Goal: Task Accomplishment & Management: Manage account settings

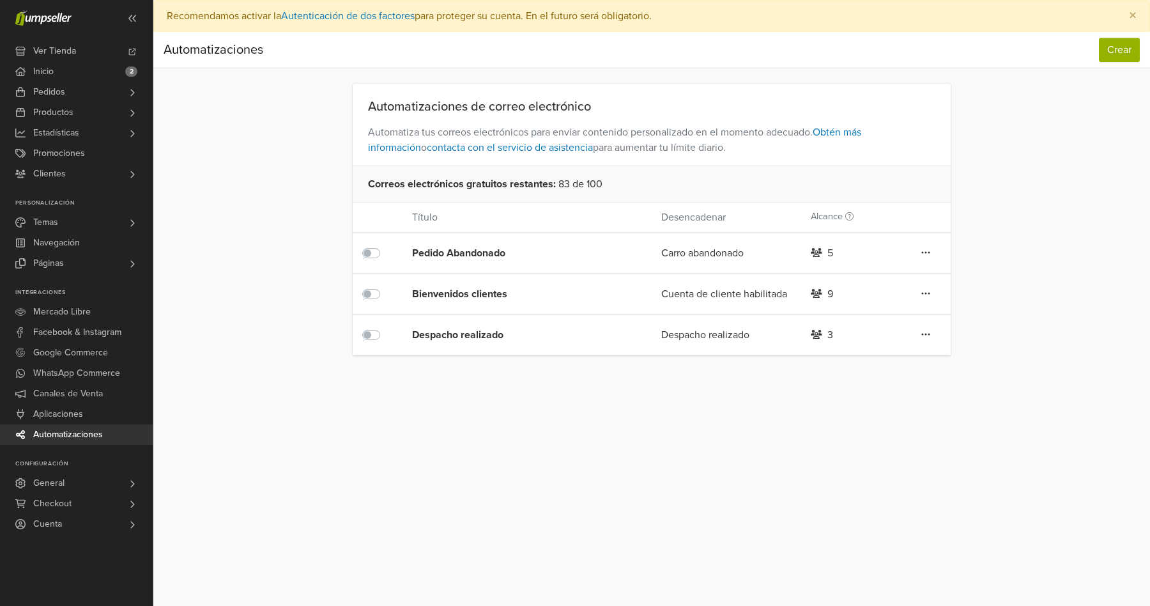
click at [445, 253] on div "Pedido Abandonado" at bounding box center [511, 252] width 199 height 15
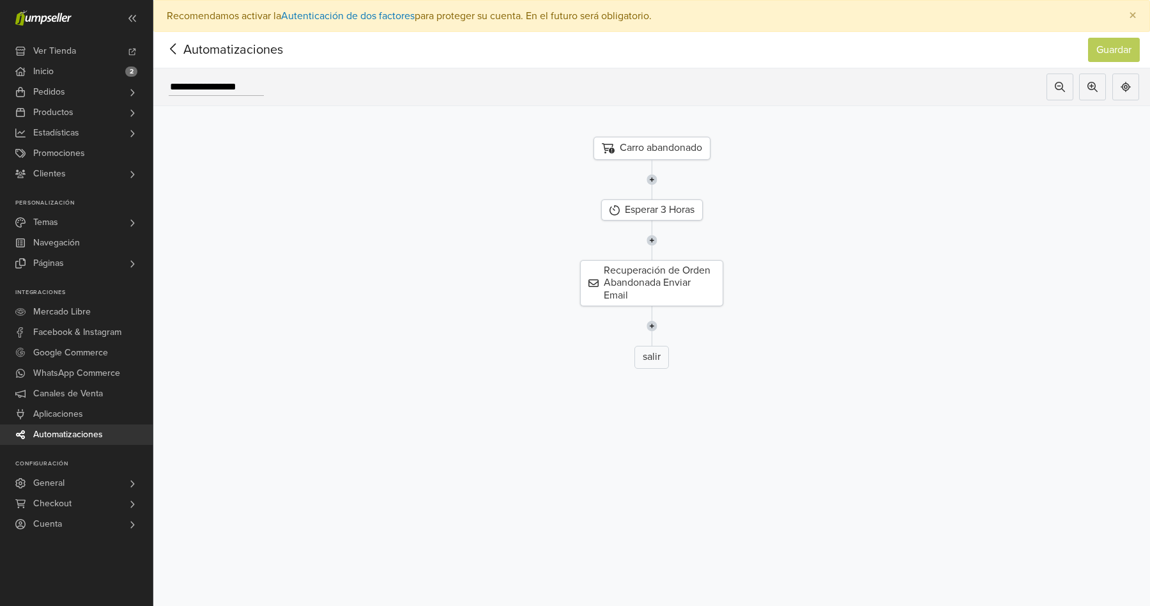
click at [172, 51] on icon at bounding box center [173, 48] width 6 height 11
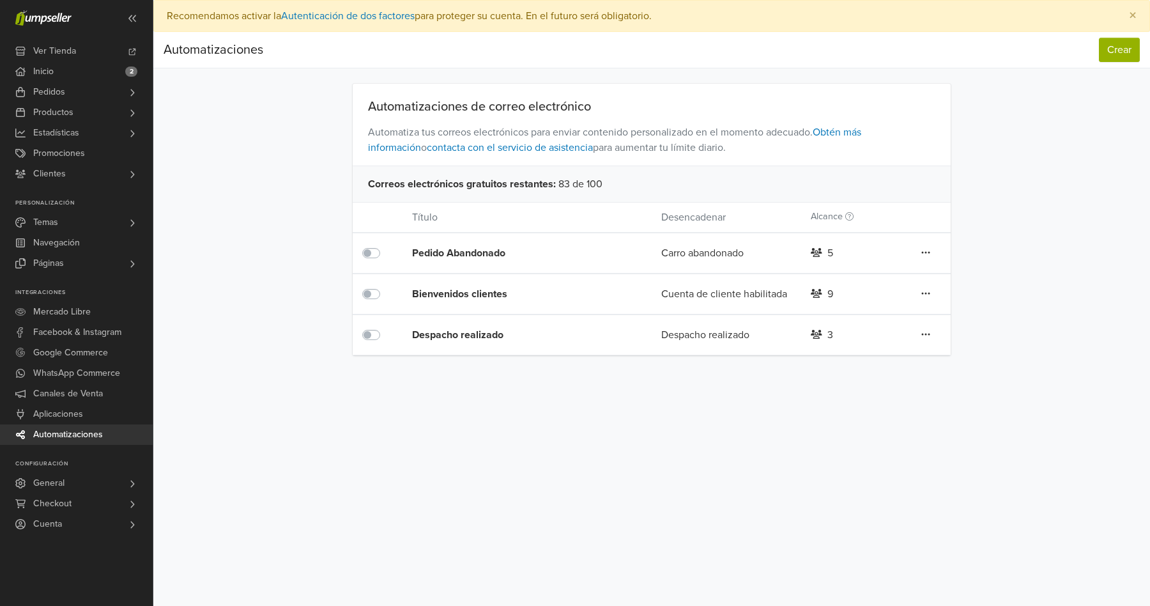
click at [926, 252] on icon at bounding box center [926, 253] width 8 height 2
click at [966, 247] on div "Automatizaciones de correo electrónico Automatiza tus correos electrónicos para…" at bounding box center [652, 220] width 728 height 272
click at [491, 297] on div "Bienvenidos clientes" at bounding box center [511, 293] width 199 height 15
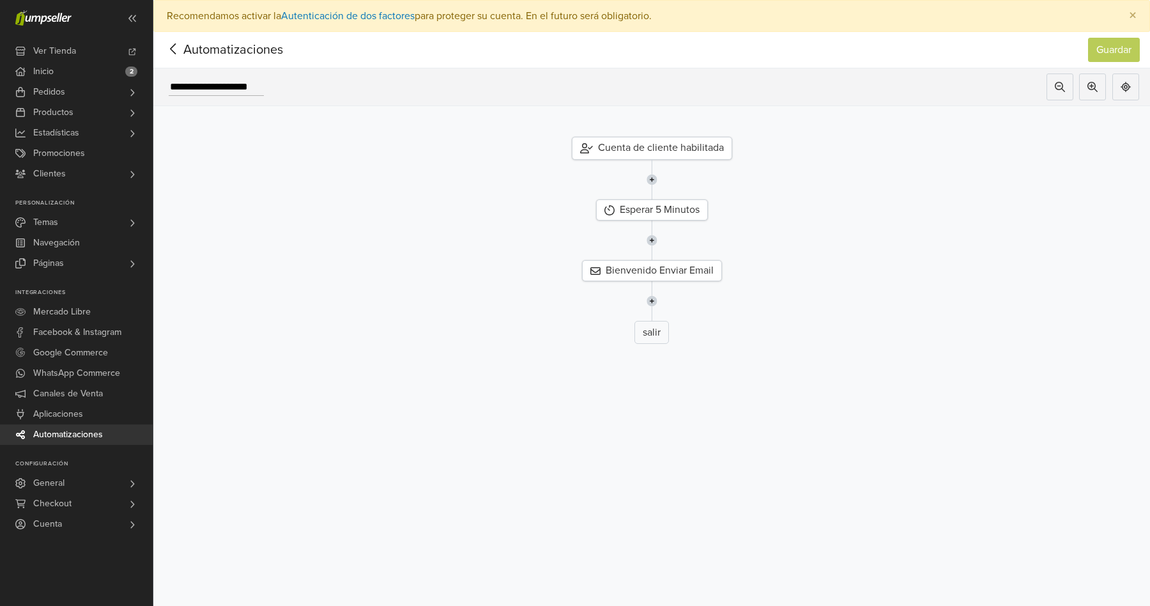
click at [174, 49] on icon at bounding box center [174, 49] width 20 height 16
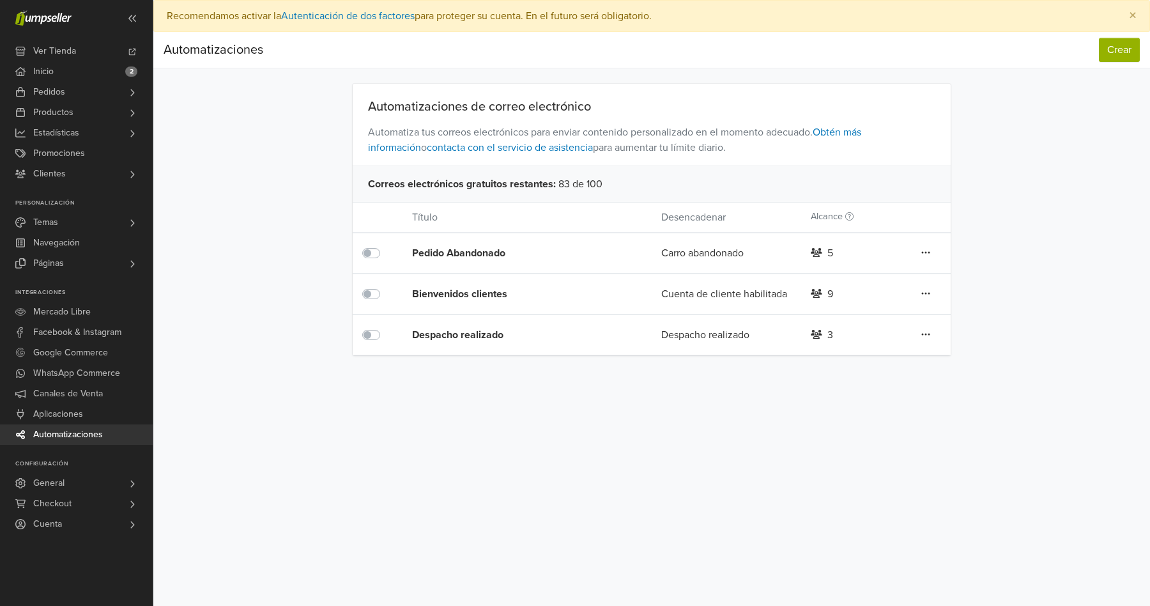
click at [482, 336] on div "Despacho realizado" at bounding box center [511, 334] width 199 height 15
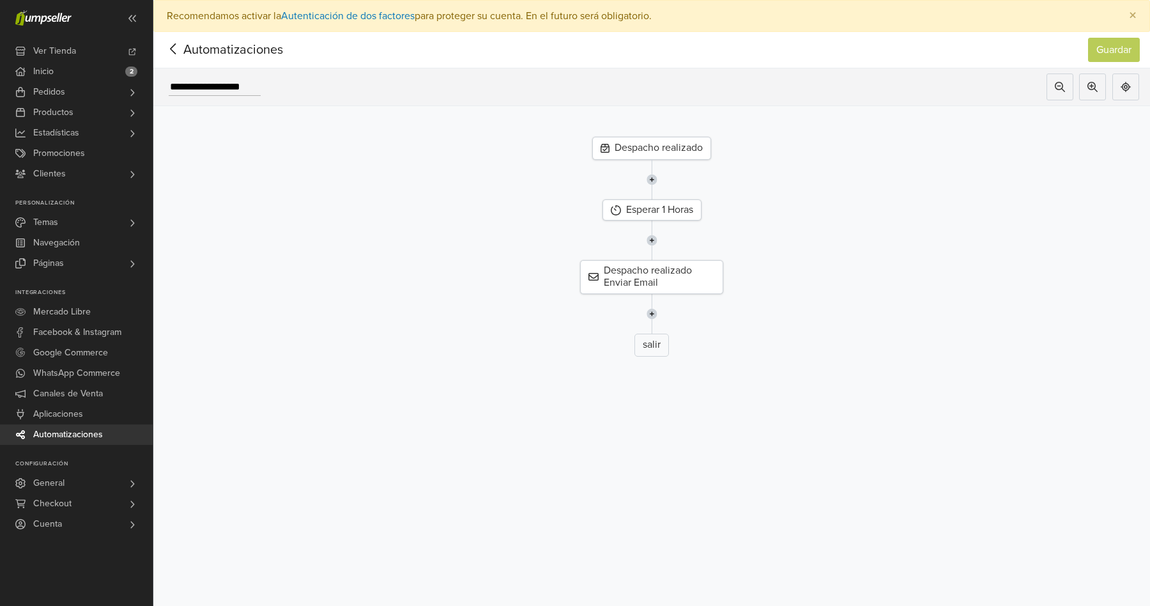
click at [176, 52] on icon at bounding box center [174, 49] width 20 height 16
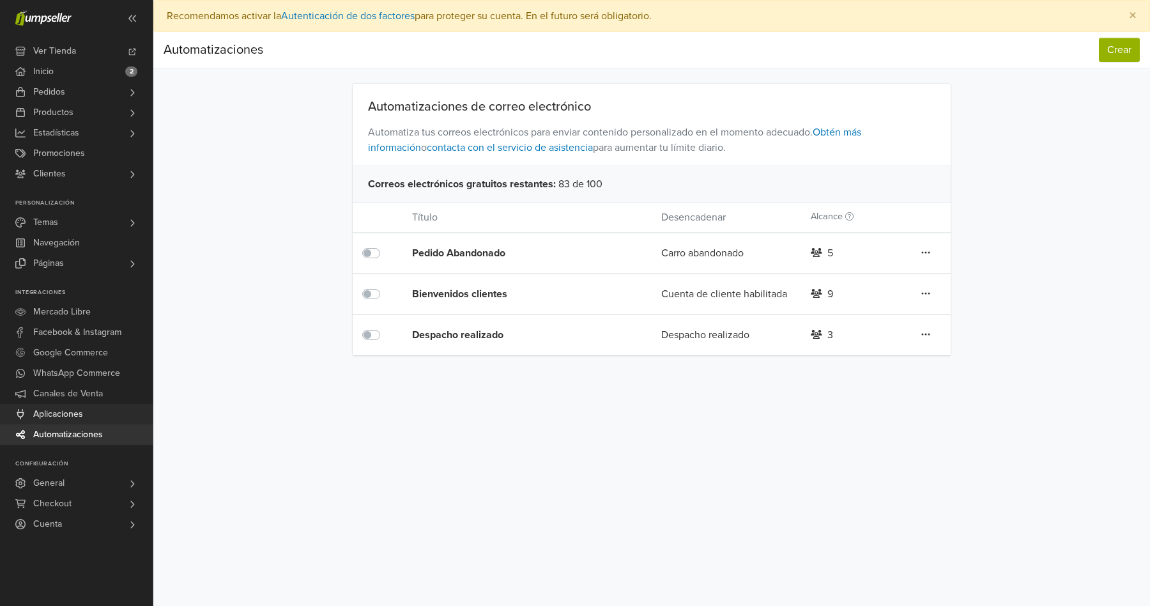
click at [68, 415] on span "Aplicaciones" at bounding box center [58, 414] width 50 height 20
